Goal: Navigation & Orientation: Find specific page/section

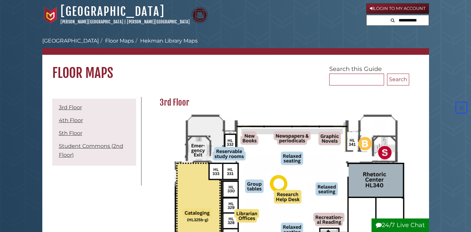
scroll to position [256, 0]
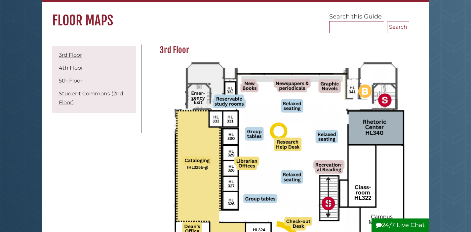
scroll to position [53, 0]
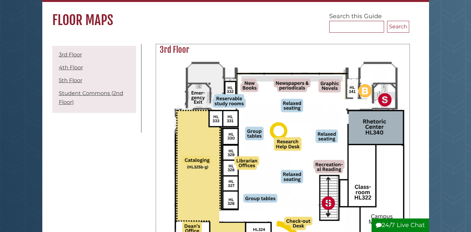
click at [367, 126] on img at bounding box center [283, 203] width 246 height 290
click at [99, 92] on link "Student Commons (2nd Floor)" at bounding box center [91, 97] width 64 height 15
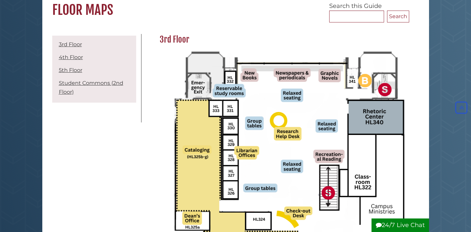
scroll to position [64, 0]
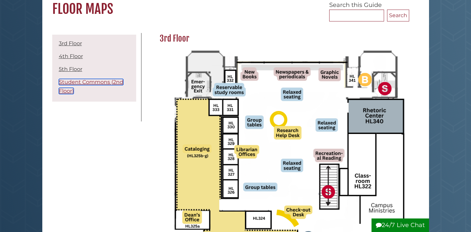
click at [101, 85] on link "Student Commons (2nd Floor)" at bounding box center [91, 86] width 64 height 15
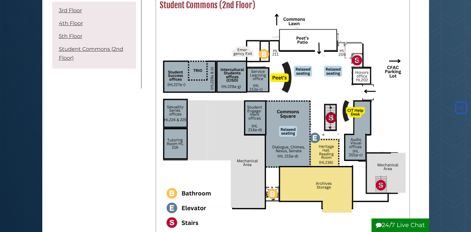
click at [396, 105] on img at bounding box center [283, 127] width 246 height 227
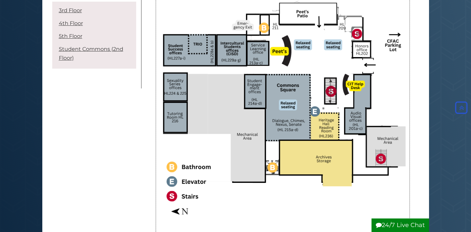
scroll to position [1096, 0]
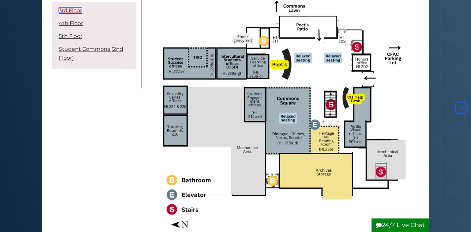
click at [71, 12] on link "3rd Floor" at bounding box center [70, 10] width 23 height 6
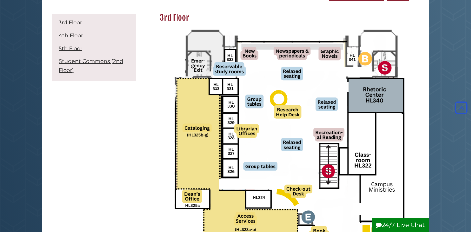
scroll to position [84, 0]
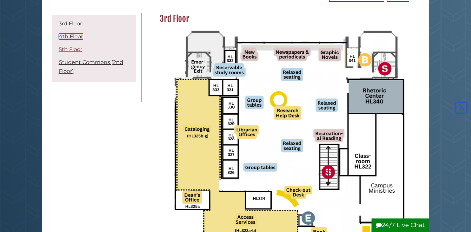
click at [74, 38] on link "4th Floor" at bounding box center [71, 36] width 24 height 6
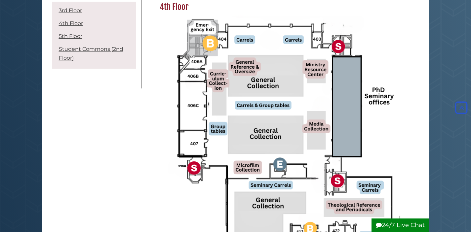
scroll to position [425, 0]
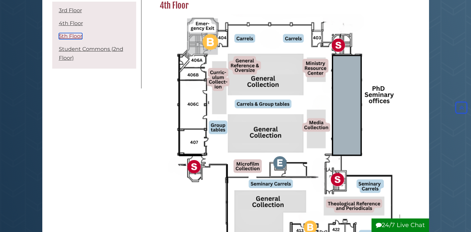
click at [70, 35] on link "5th Floor" at bounding box center [70, 36] width 23 height 6
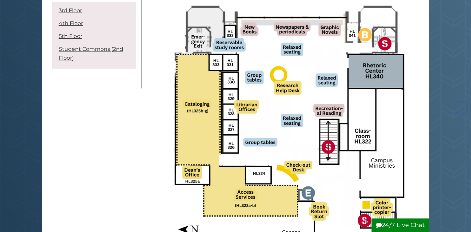
scroll to position [119, 0]
